Goal: Task Accomplishment & Management: Use online tool/utility

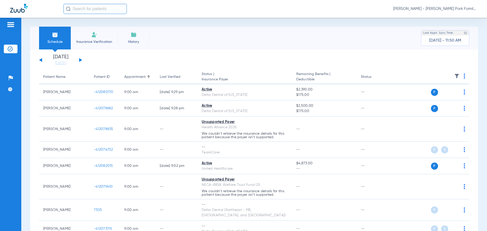
click at [79, 61] on button at bounding box center [80, 60] width 3 height 4
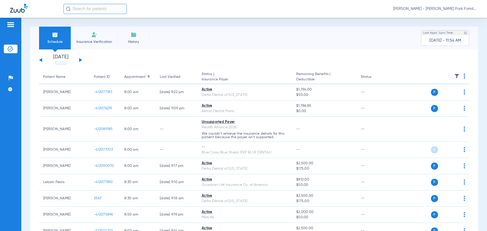
click at [455, 77] on img at bounding box center [457, 76] width 5 height 5
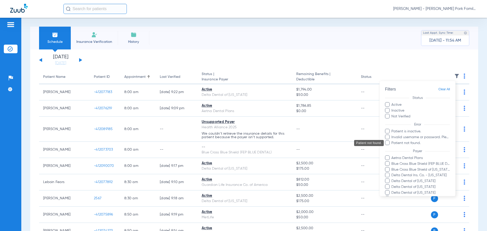
scroll to position [122, 0]
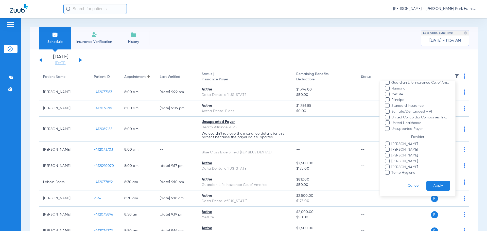
click at [397, 150] on span "[PERSON_NAME]" at bounding box center [420, 149] width 59 height 5
click at [392, 153] on input "[PERSON_NAME]" at bounding box center [392, 153] width 0 height 0
click at [433, 186] on button "Apply" at bounding box center [439, 186] width 24 height 10
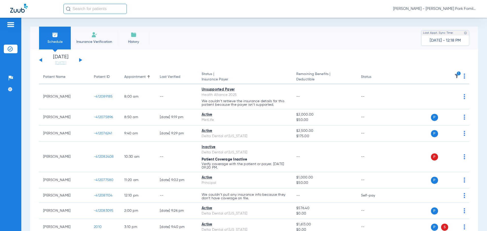
click at [455, 75] on img at bounding box center [457, 76] width 5 height 5
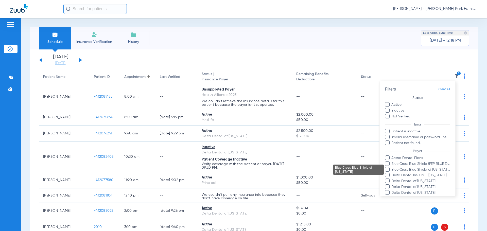
scroll to position [122, 0]
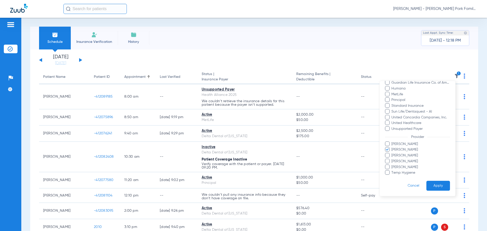
click at [395, 151] on span "[PERSON_NAME]" at bounding box center [420, 149] width 59 height 5
click at [392, 153] on input "[PERSON_NAME]" at bounding box center [392, 153] width 0 height 0
click at [395, 155] on span "[PERSON_NAME]" at bounding box center [420, 155] width 59 height 5
click at [392, 159] on input "[PERSON_NAME]" at bounding box center [392, 159] width 0 height 0
click at [434, 189] on button "Apply" at bounding box center [439, 186] width 24 height 10
